Goal: Task Accomplishment & Management: Manage account settings

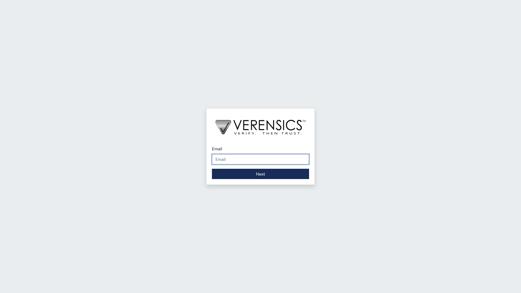
click at [242, 162] on input "Email" at bounding box center [260, 159] width 97 height 10
type input "[EMAIL_ADDRESS][PERSON_NAME][DOMAIN_NAME]"
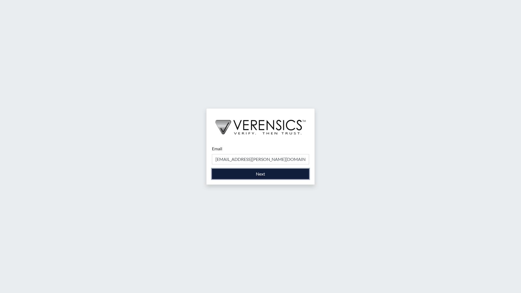
click at [236, 177] on button "Next" at bounding box center [260, 174] width 97 height 10
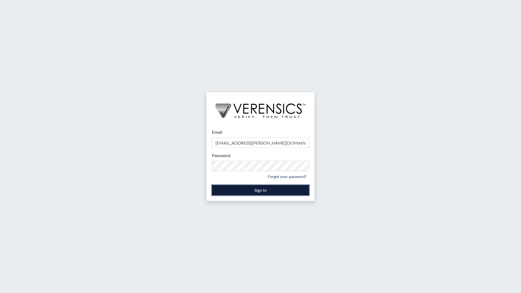
click at [244, 191] on button "Sign In" at bounding box center [260, 190] width 97 height 10
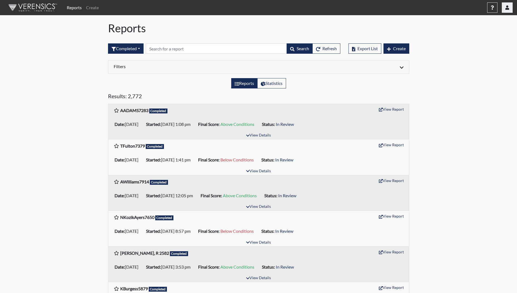
click at [508, 5] on button "button" at bounding box center [506, 7] width 11 height 10
click at [467, 73] on link "Sign Out" at bounding box center [452, 68] width 119 height 9
